Goal: Task Accomplishment & Management: Use online tool/utility

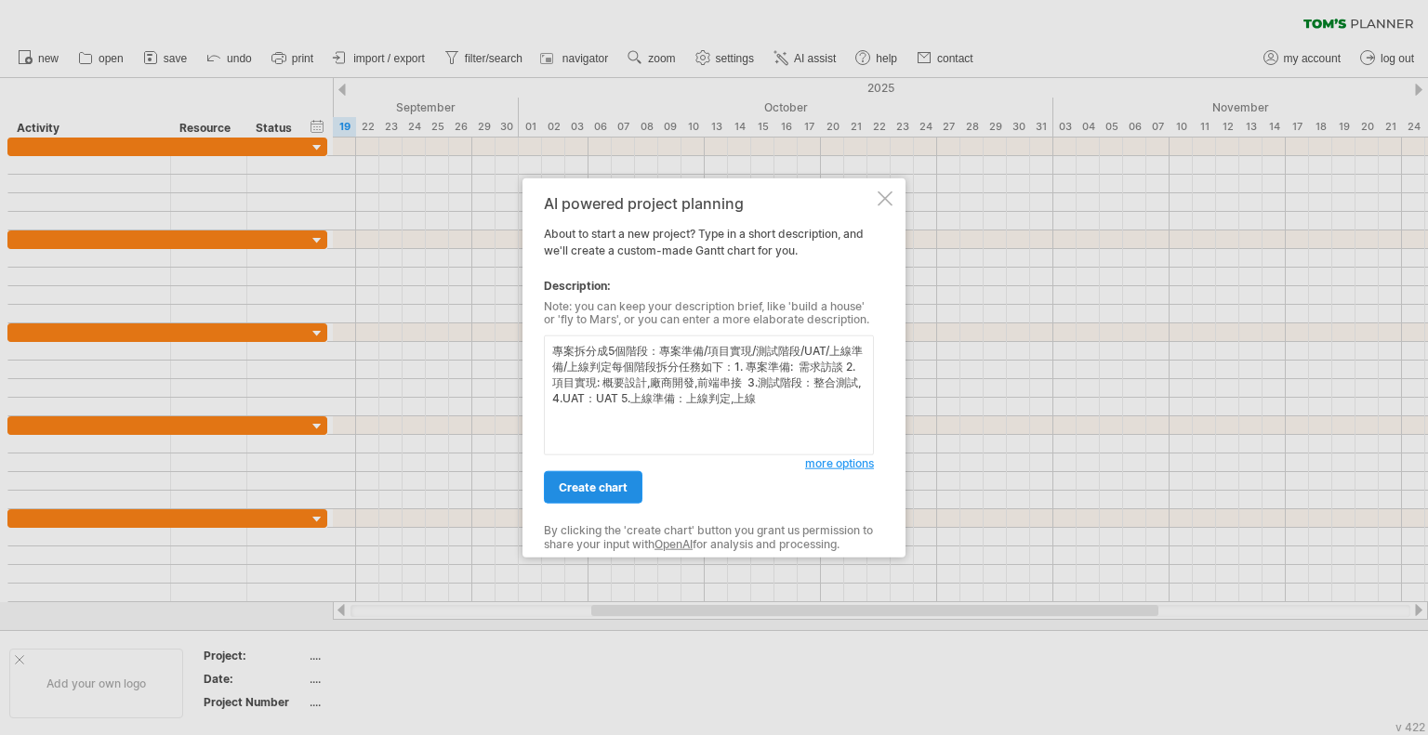
type textarea "專案拆分成5個階段：專案準備/項目實現/測試階段/UAT/上線準備/上線判定每個階段拆分任務如下：1. 專案準備: 需求訪談 2.項目實現: 概要設計,廠商開…"
click at [628, 483] on link "create chart" at bounding box center [593, 487] width 99 height 33
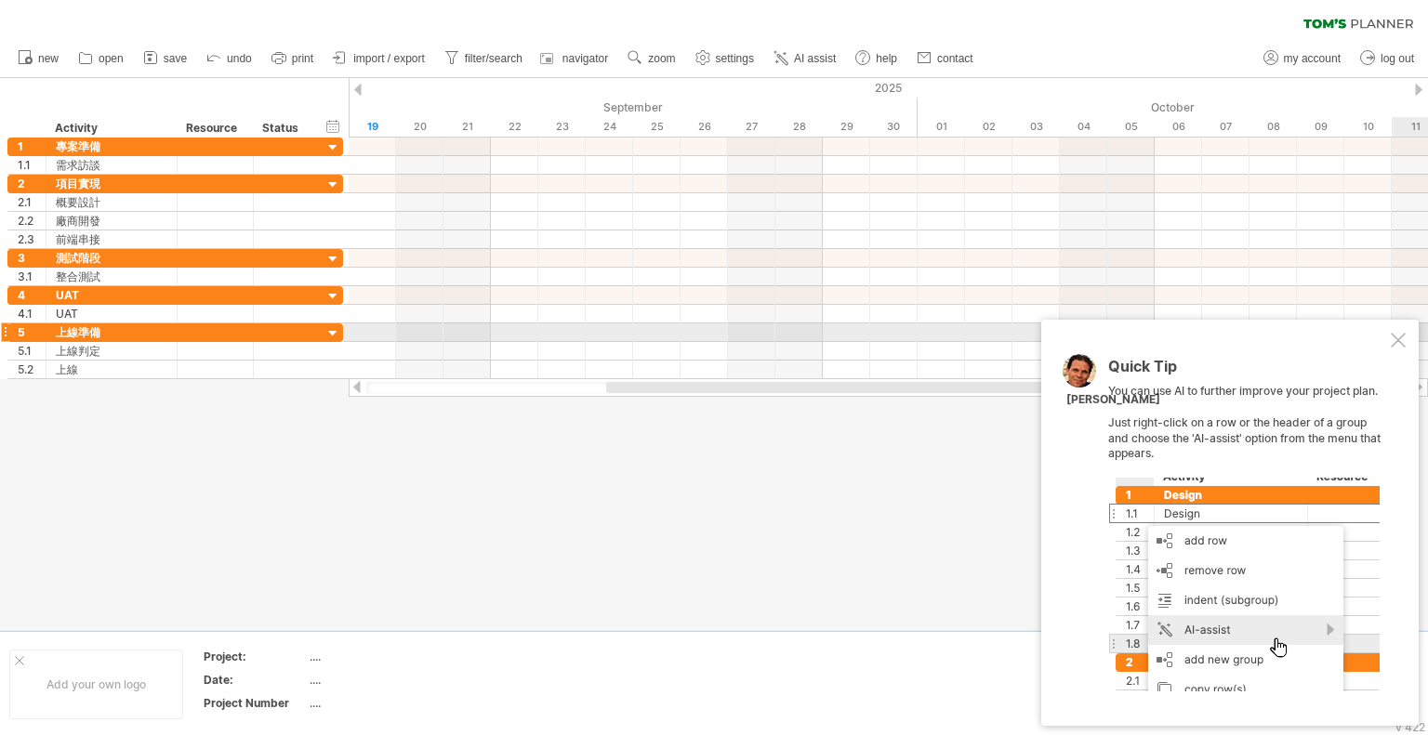
click at [1407, 337] on div "Quick Tip You can use AI to further improve your project plan. Just right-click…" at bounding box center [1229, 523] width 377 height 406
click at [1405, 341] on div at bounding box center [1398, 340] width 15 height 15
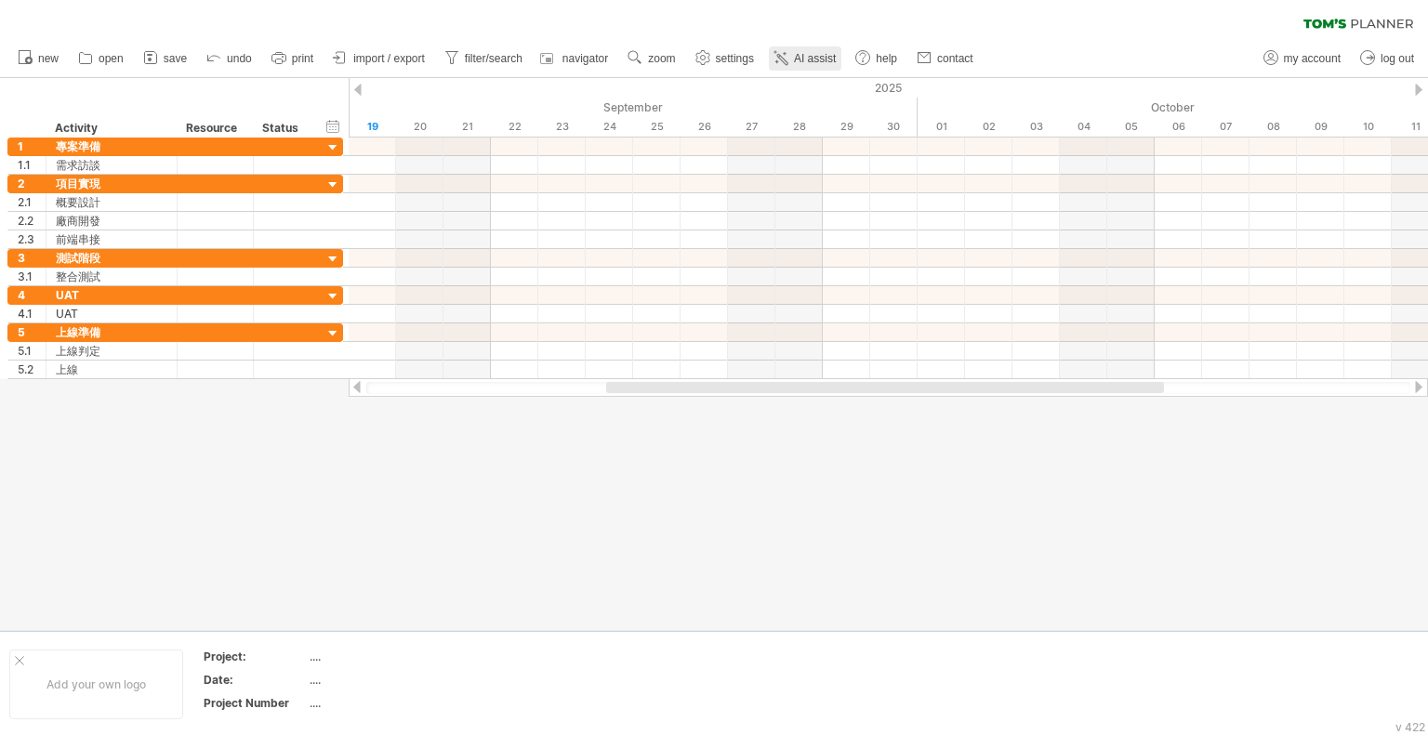
click at [792, 65] on link "AI assist" at bounding box center [805, 58] width 73 height 24
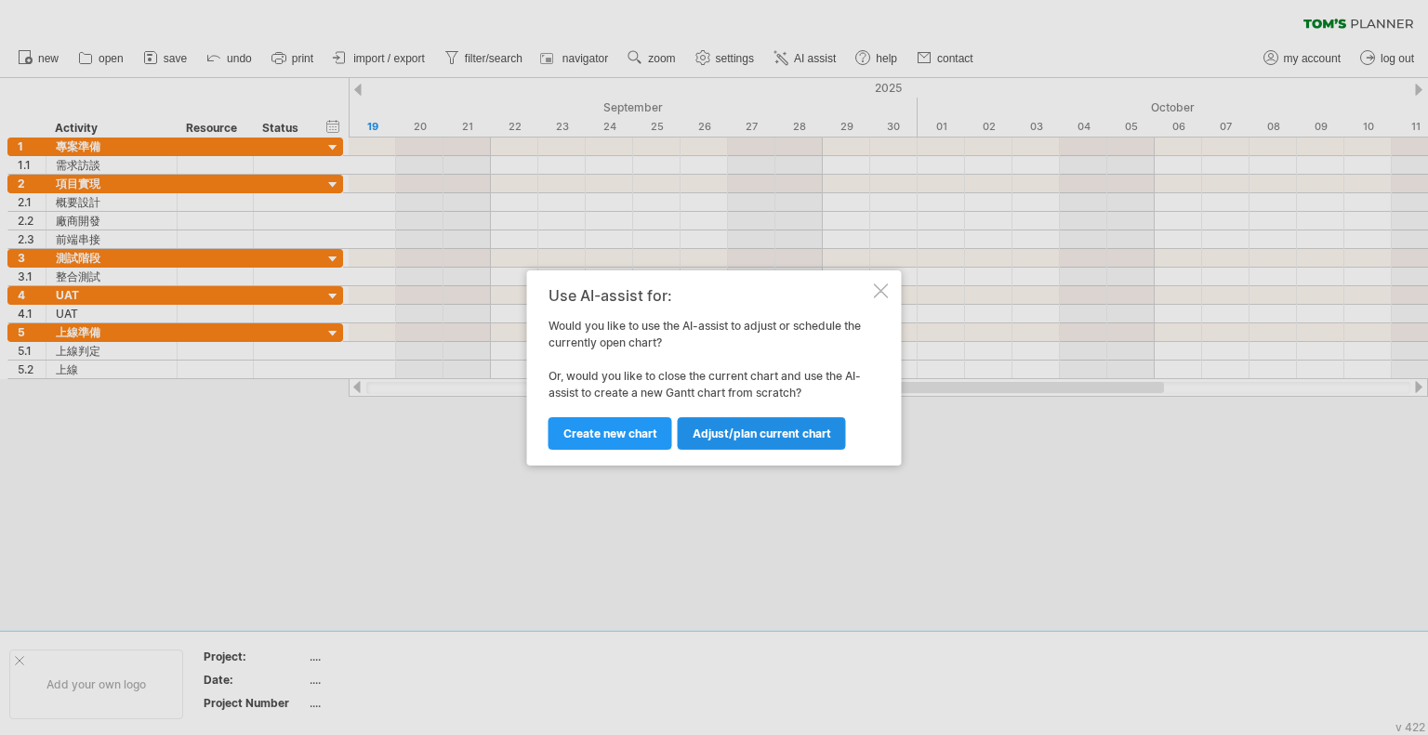
click at [810, 446] on link "Adjust/plan current chart" at bounding box center [762, 433] width 168 height 33
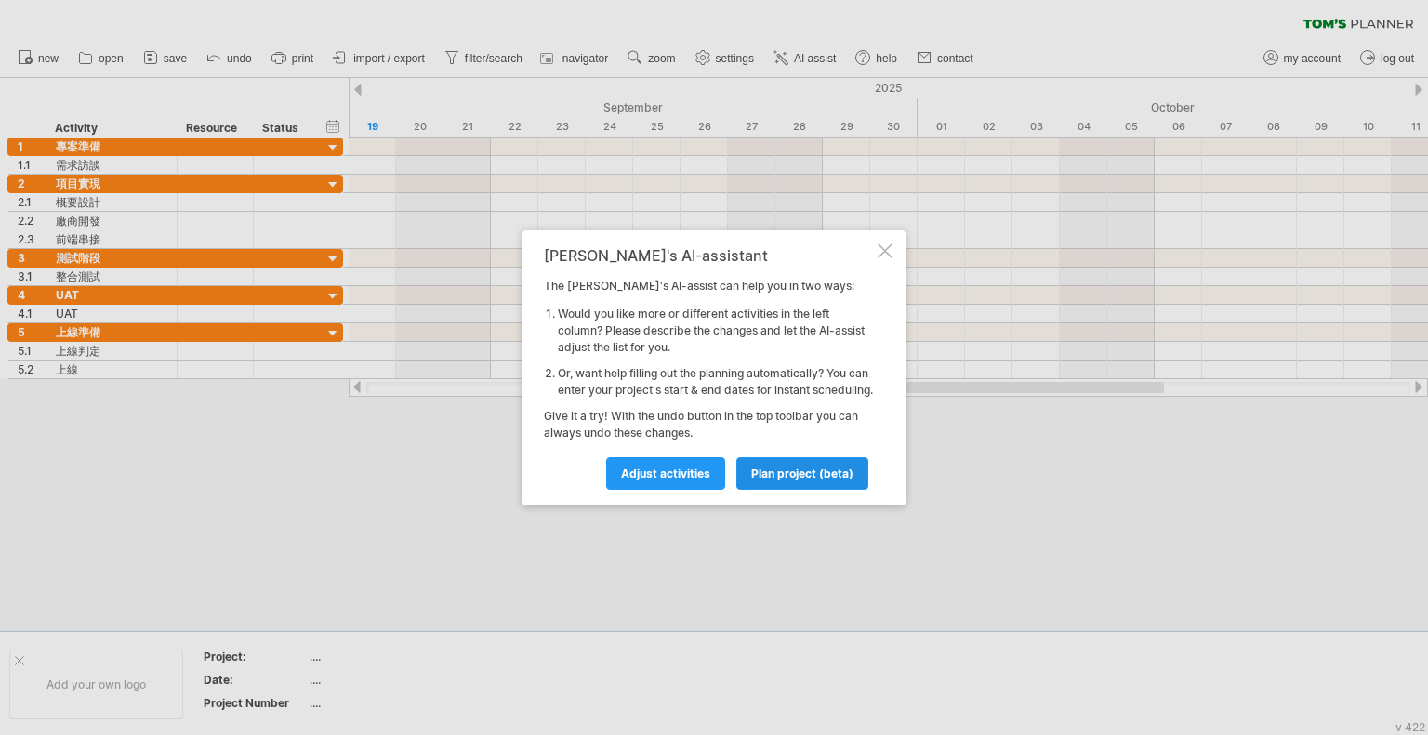
click at [794, 478] on span "plan project (beta)" at bounding box center [802, 474] width 102 height 14
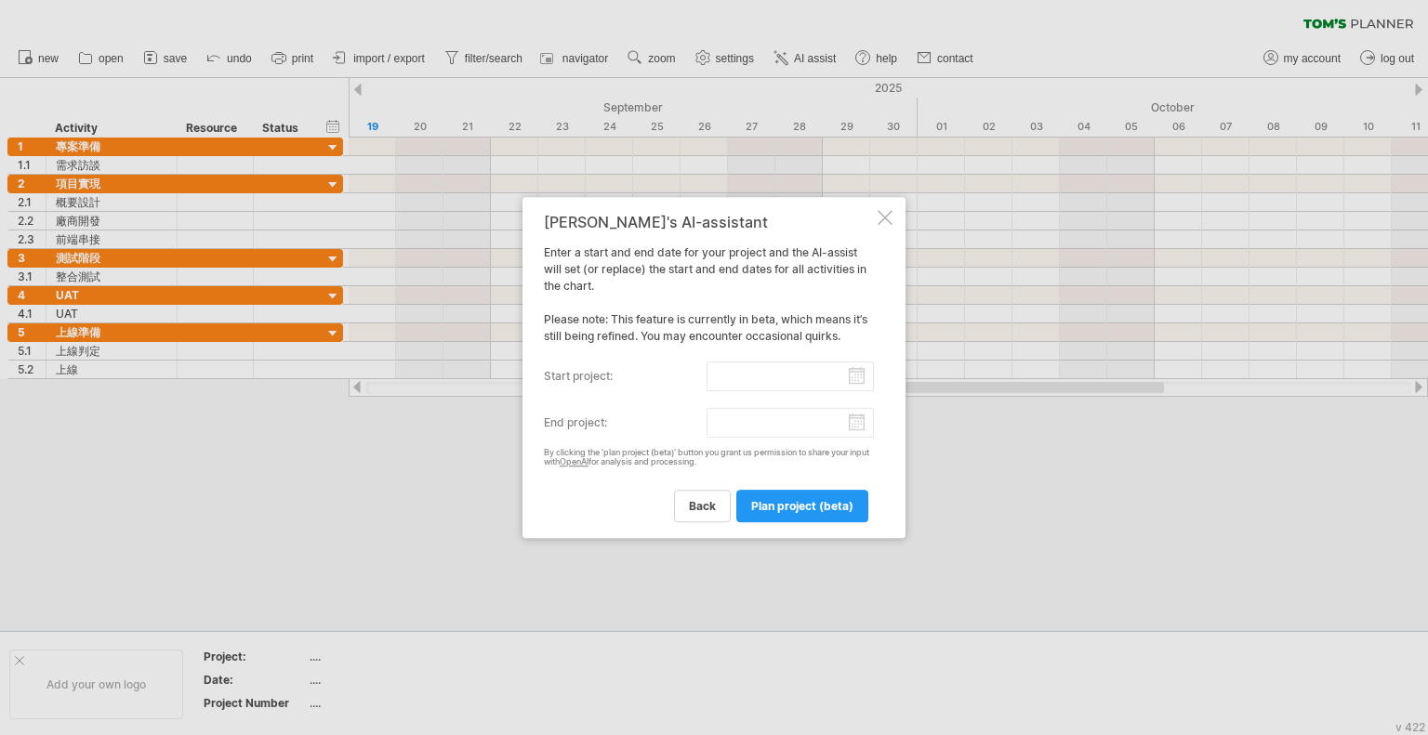
click at [698, 373] on label "start project:" at bounding box center [625, 377] width 163 height 30
click at [707, 373] on input "start project:" at bounding box center [791, 377] width 168 height 30
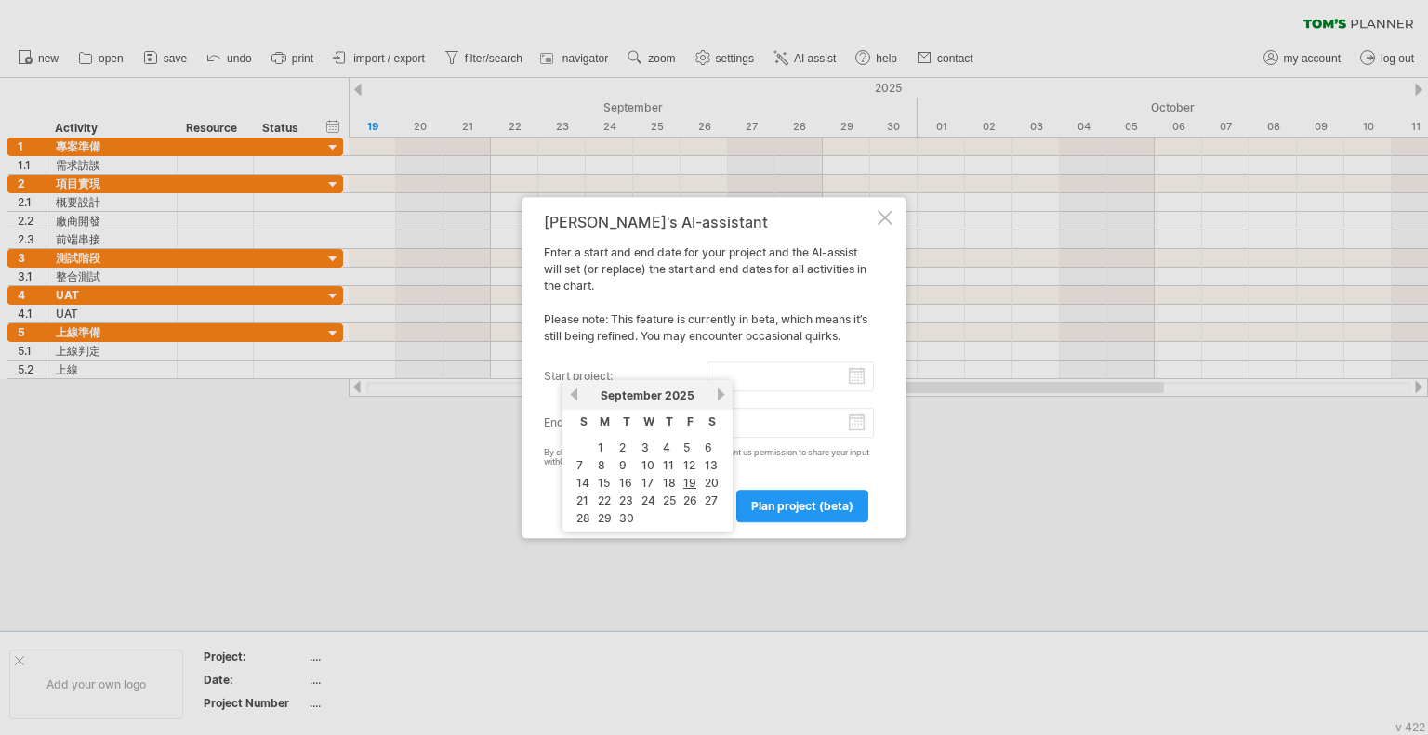
click at [777, 365] on input "start project:" at bounding box center [791, 377] width 168 height 30
click at [714, 398] on link "next" at bounding box center [721, 395] width 14 height 14
click at [575, 400] on link "previous" at bounding box center [574, 395] width 14 height 14
click at [601, 446] on link "1" at bounding box center [600, 448] width 9 height 18
type input "********"
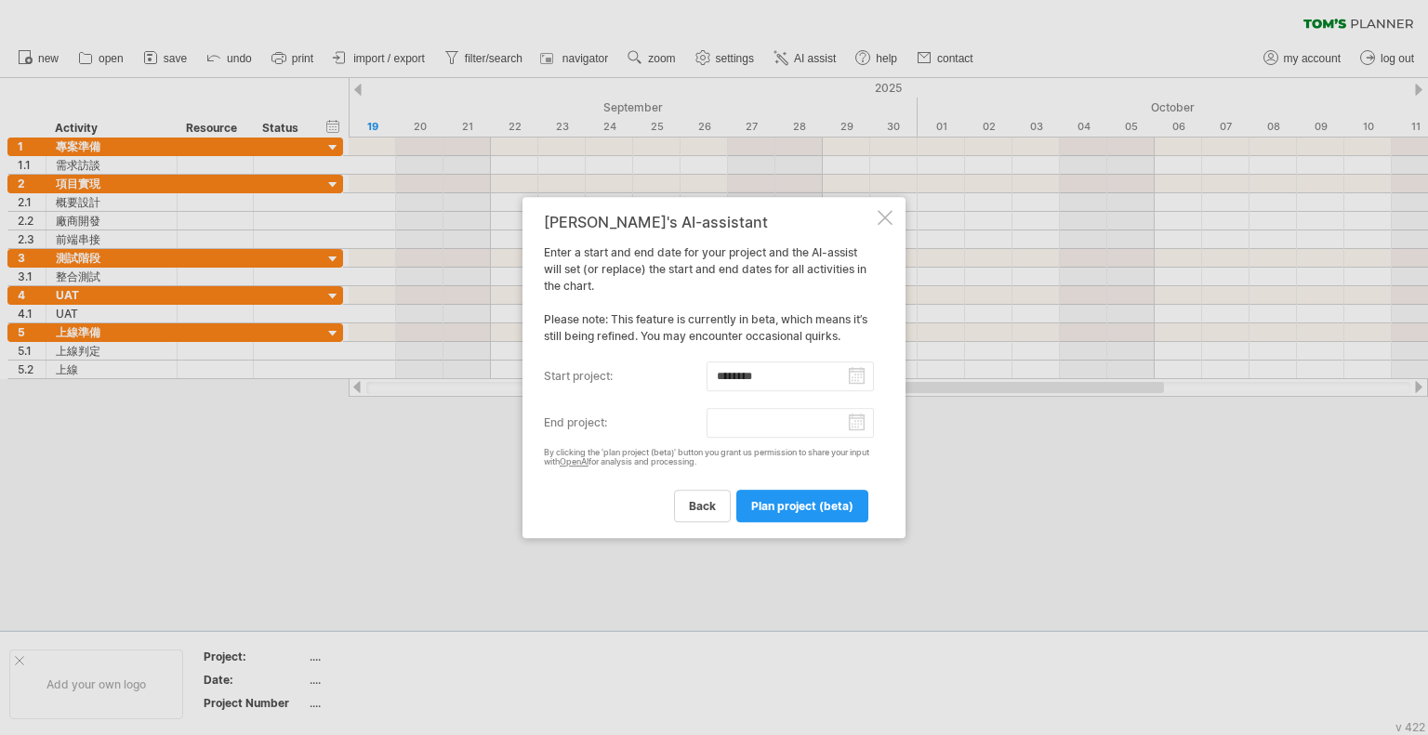
click at [857, 430] on input "end project:" at bounding box center [791, 423] width 168 height 30
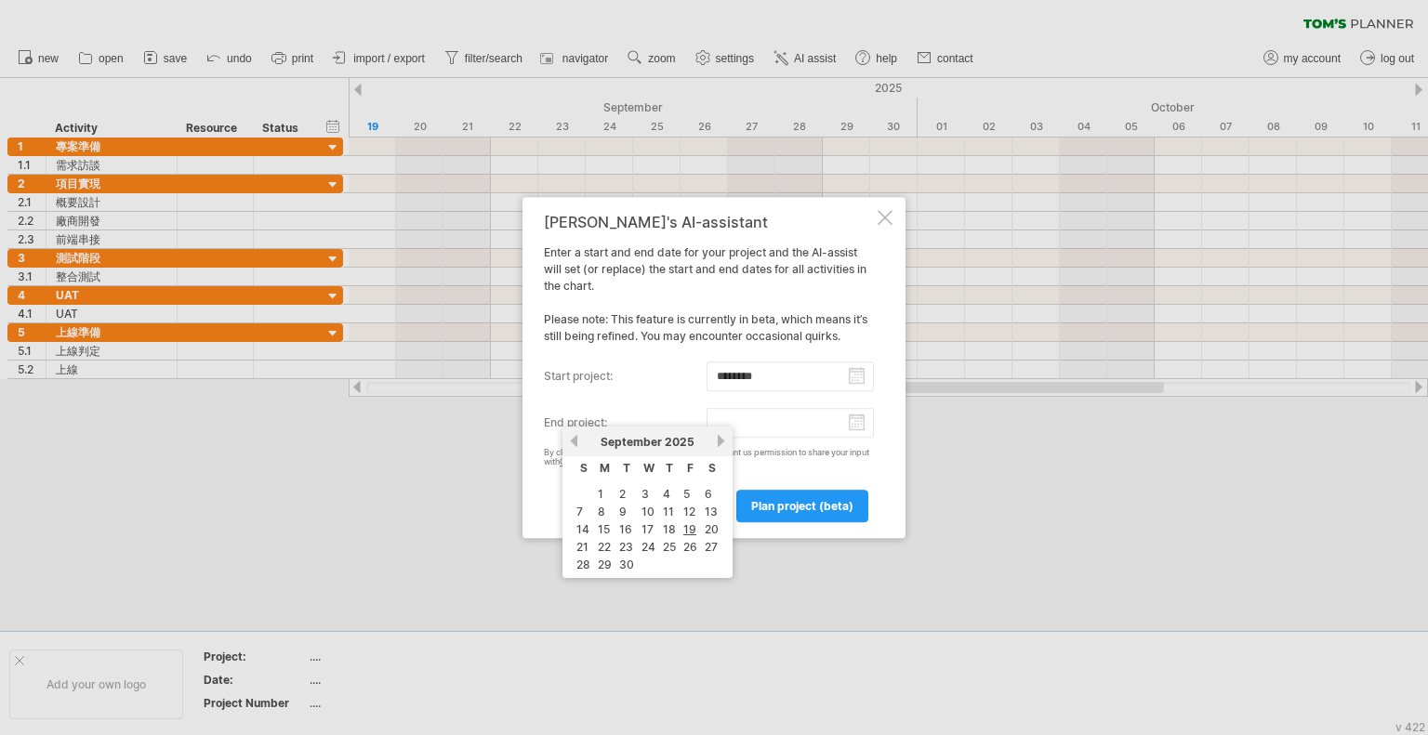
click at [716, 443] on link "next" at bounding box center [721, 441] width 14 height 14
click at [714, 438] on link "next" at bounding box center [721, 441] width 14 height 14
click at [649, 566] on link "31" at bounding box center [648, 565] width 17 height 18
type input "********"
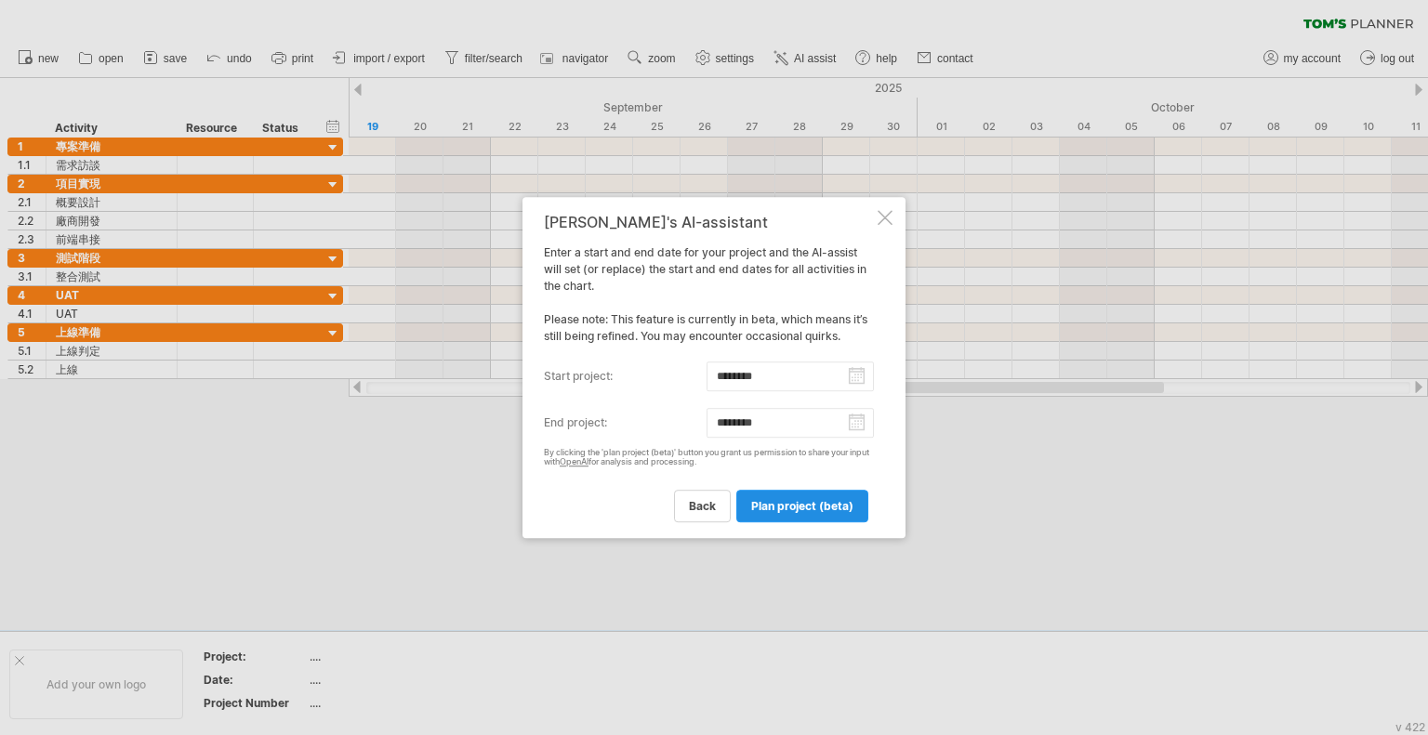
click at [796, 515] on link "plan project (beta)" at bounding box center [802, 506] width 132 height 33
